Goal: Check status: Check status

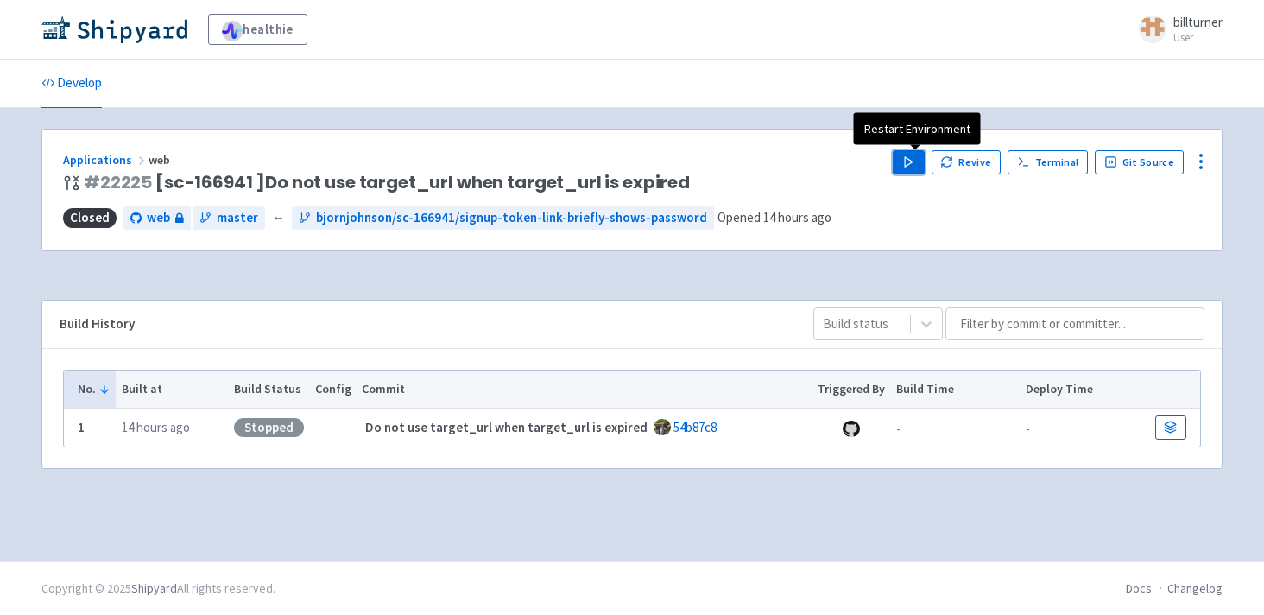
click at [915, 160] on icon "button" at bounding box center [908, 161] width 13 height 13
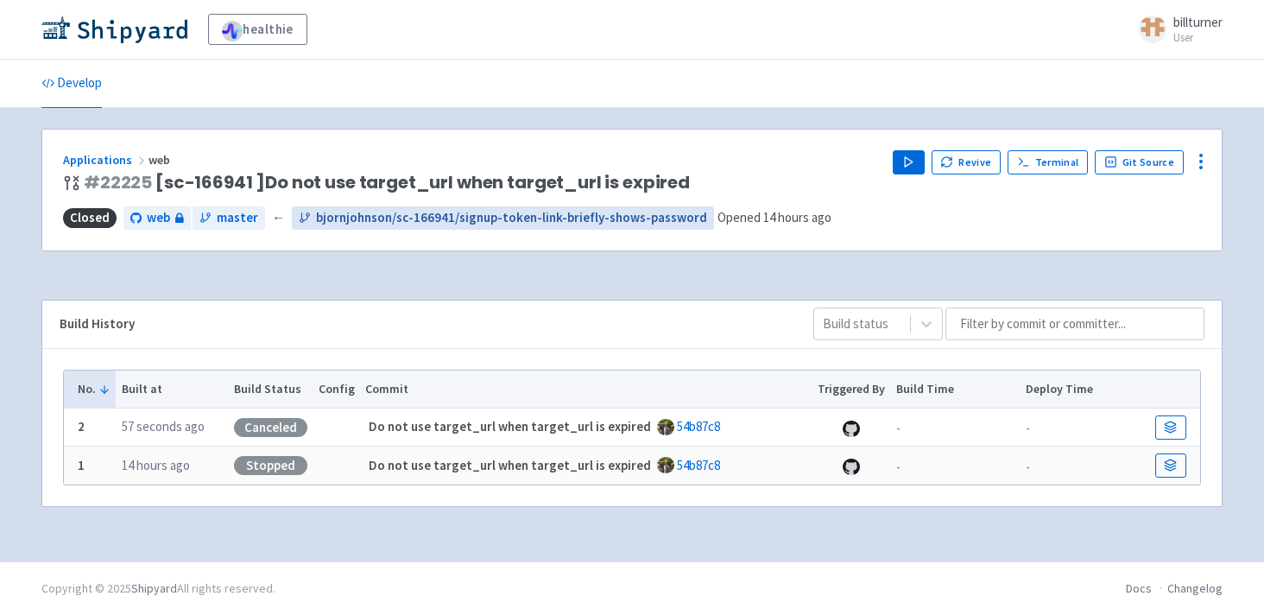
click at [363, 222] on span "bjornjohnson/sc-166941/signup-token-link-briefly-shows-password" at bounding box center [511, 218] width 391 height 20
click at [951, 154] on button "Revive" at bounding box center [965, 162] width 69 height 24
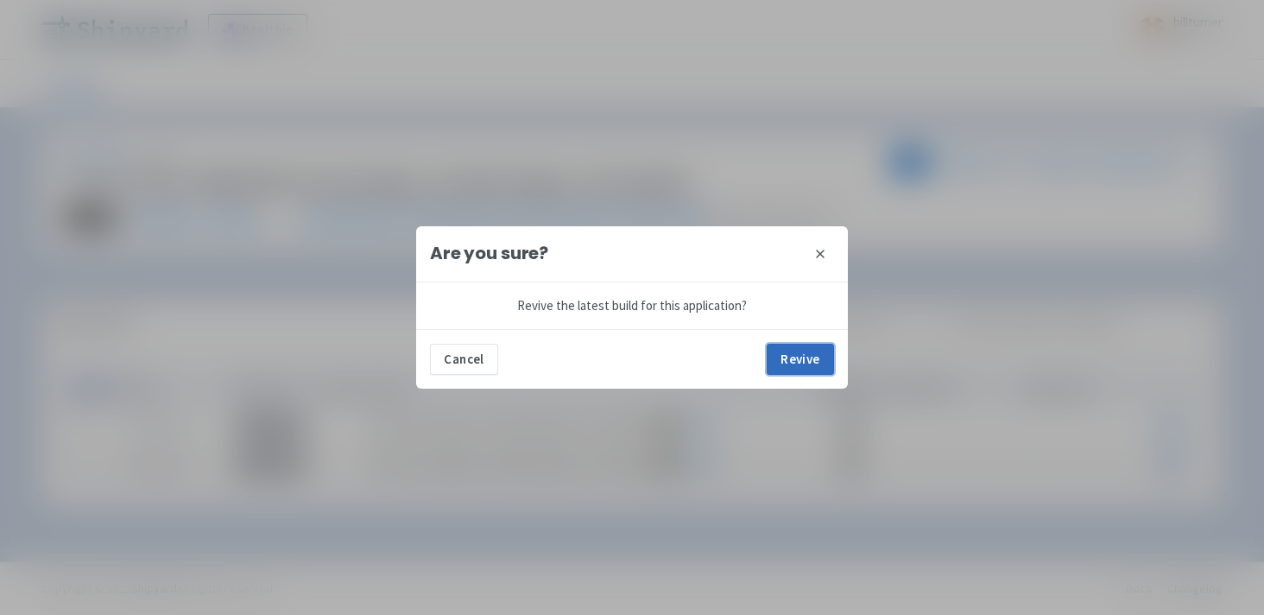
click at [786, 363] on button "Revive" at bounding box center [799, 359] width 67 height 31
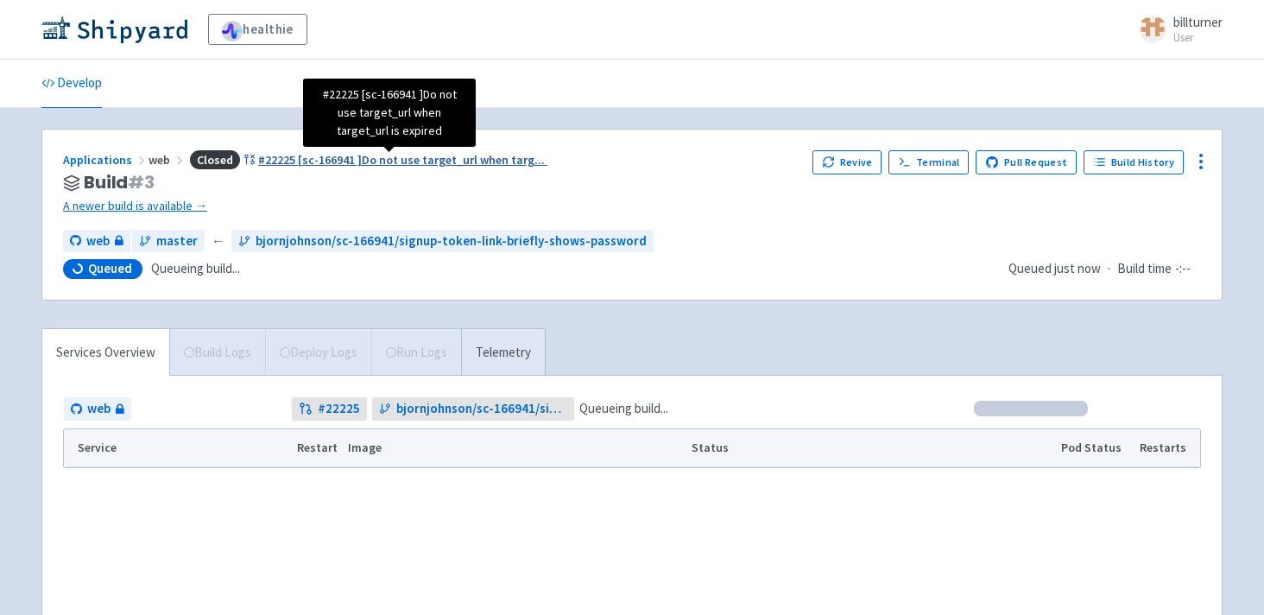
click at [419, 156] on span "#22225 [sc-166941 ]Do not use target_url when targ ..." at bounding box center [401, 160] width 287 height 16
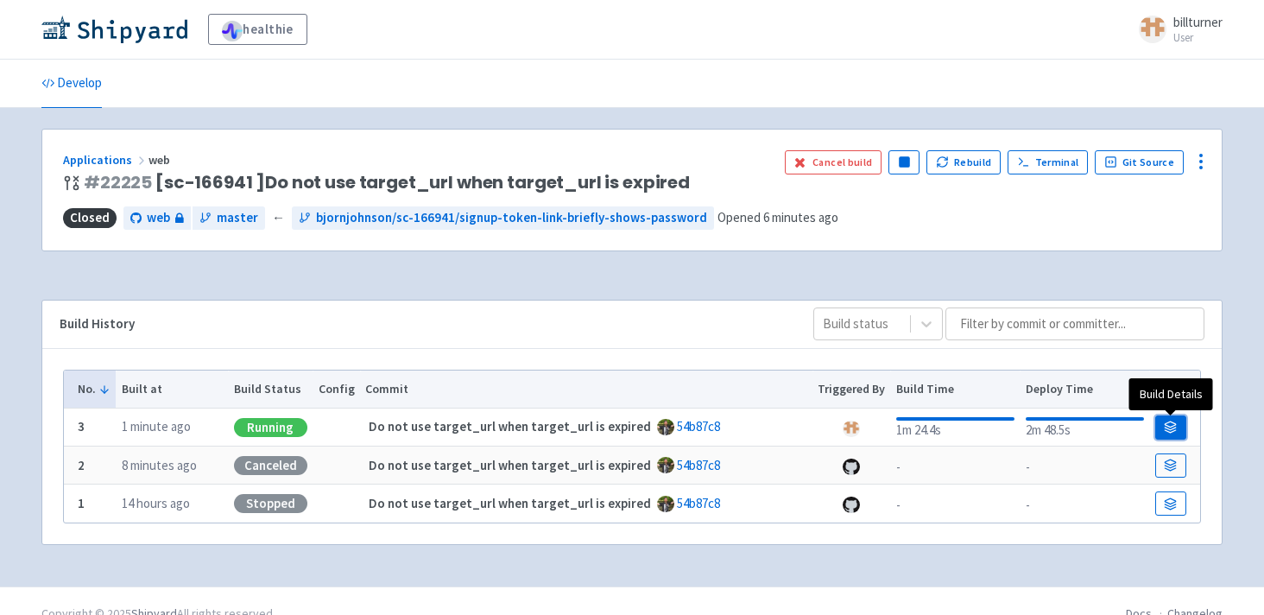
click at [1165, 429] on icon at bounding box center [1170, 426] width 13 height 13
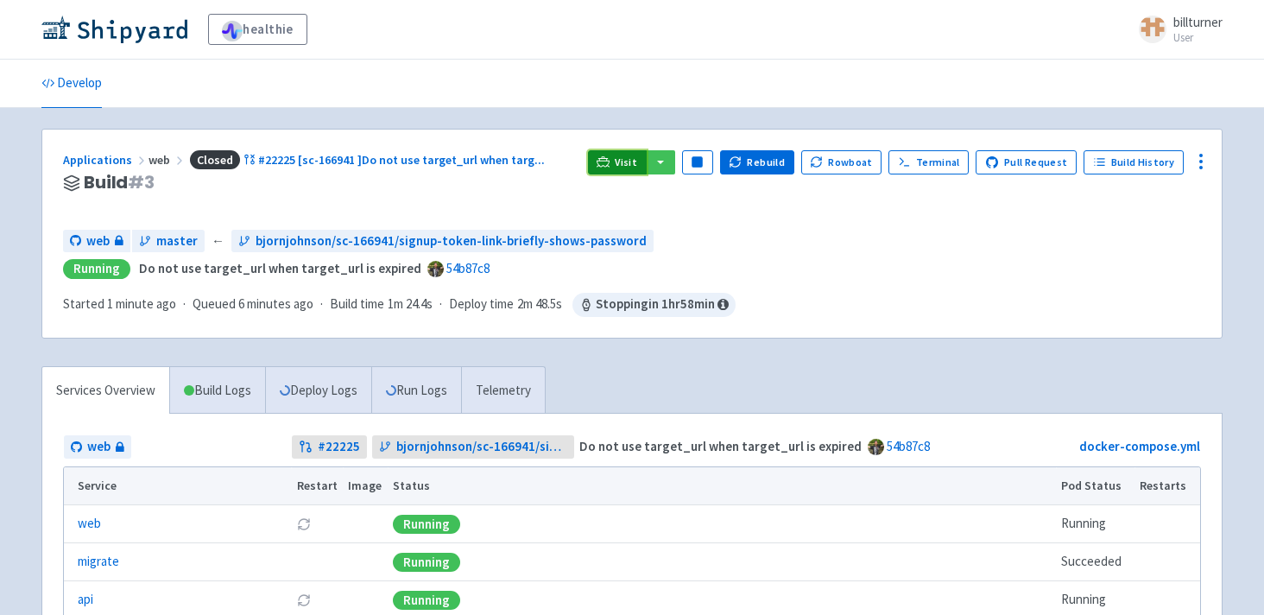
click at [609, 155] on icon at bounding box center [602, 161] width 13 height 13
